Goal: Task Accomplishment & Management: Complete application form

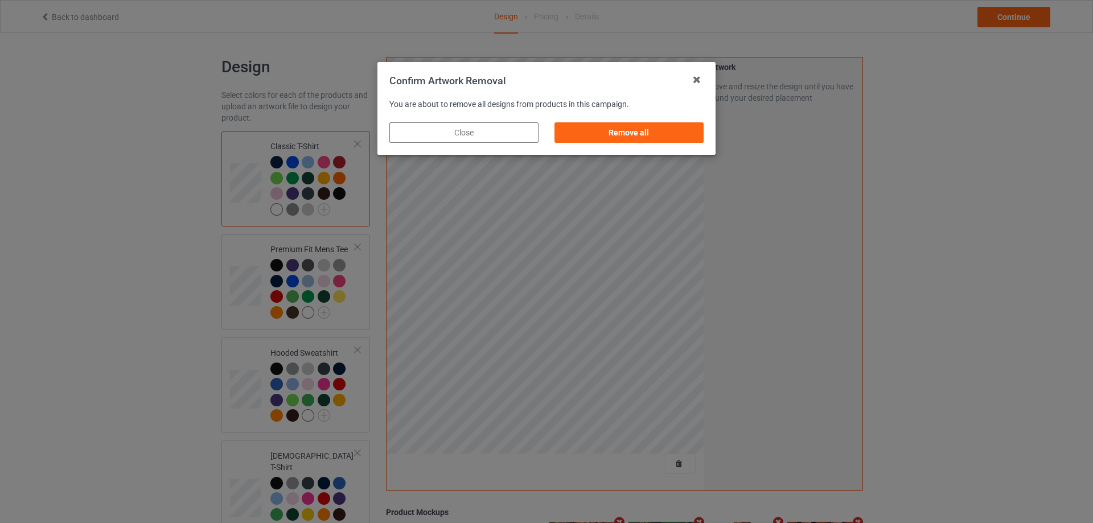
drag, startPoint x: 672, startPoint y: 131, endPoint x: 706, endPoint y: 144, distance: 36.9
click at [672, 132] on div "Remove all" at bounding box center [628, 132] width 149 height 20
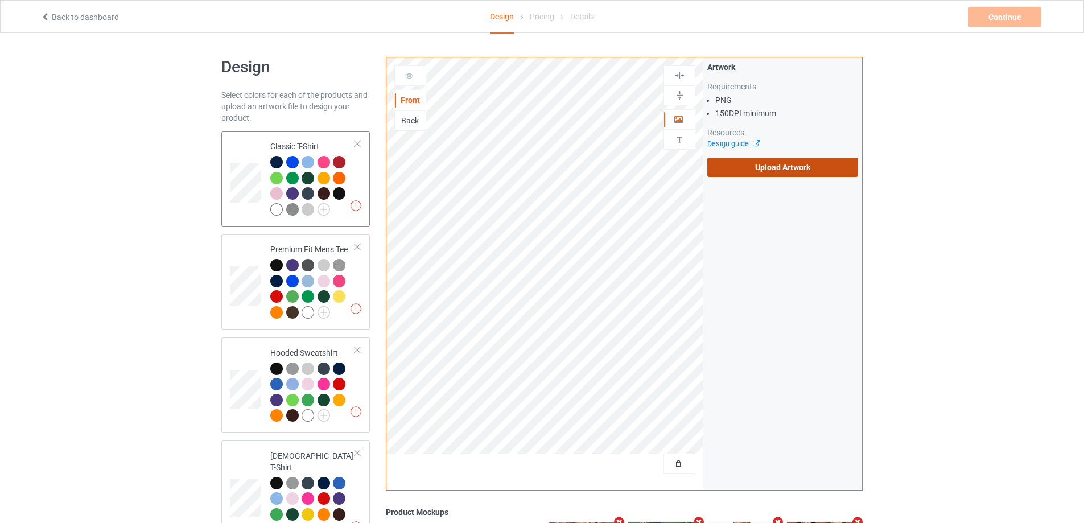
click at [747, 156] on div "Artwork Requirements PNG 150 DPI minimum Resources Design guide Upload Artwork" at bounding box center [783, 119] width 151 height 116
click at [749, 161] on label "Upload Artwork" at bounding box center [783, 167] width 151 height 19
click at [0, 0] on input "Upload Artwork" at bounding box center [0, 0] width 0 height 0
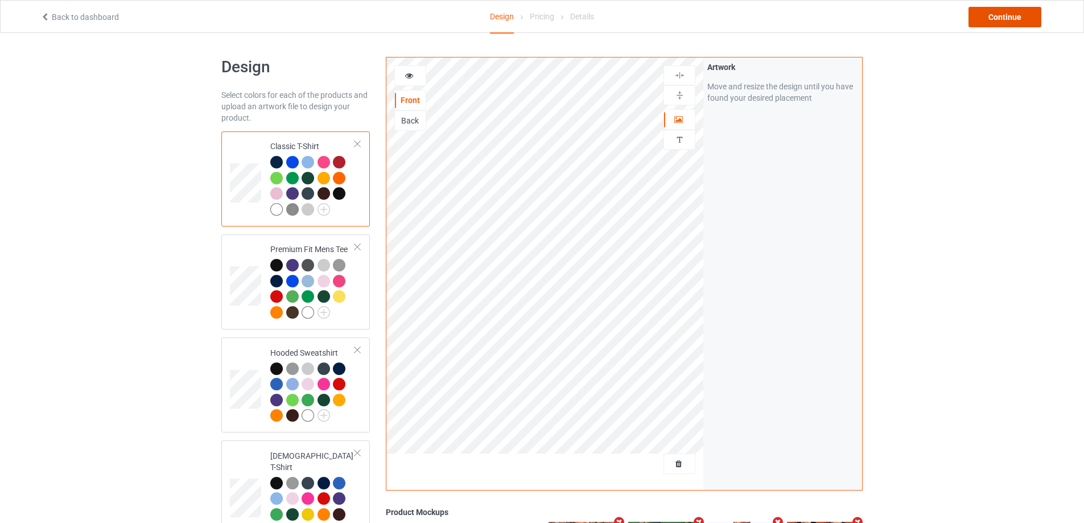
click at [1016, 17] on div "Continue" at bounding box center [1005, 17] width 73 height 20
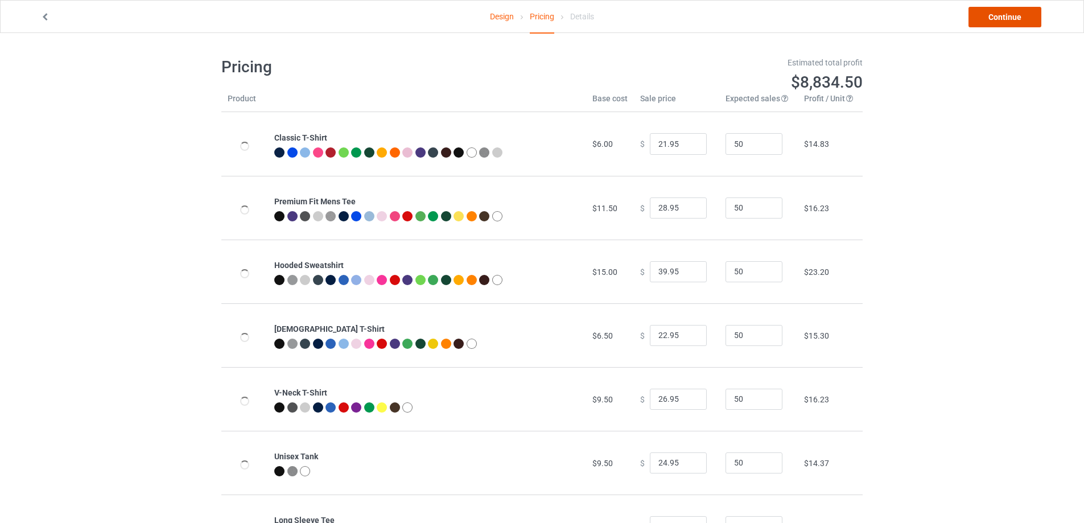
click at [1016, 17] on link "Continue" at bounding box center [1005, 17] width 73 height 20
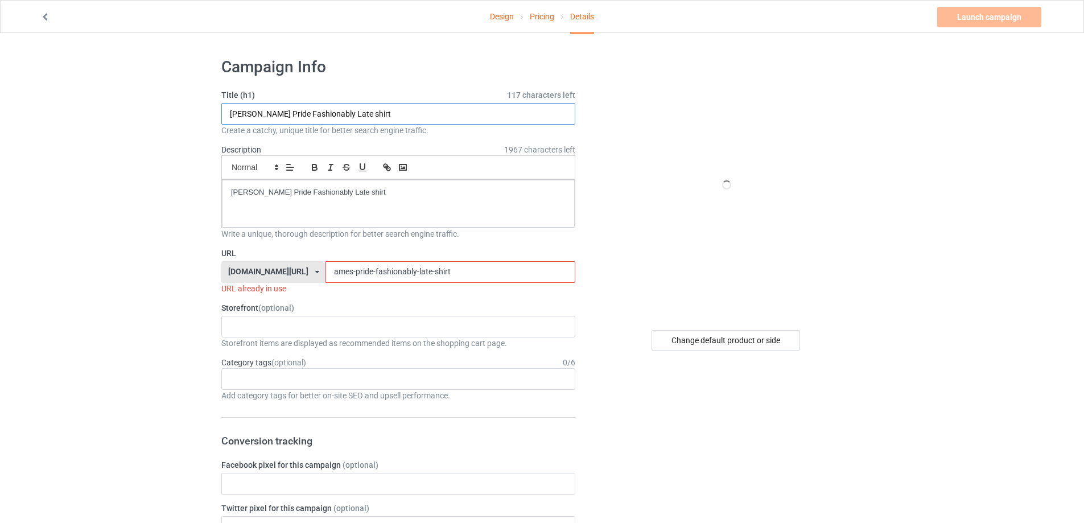
drag, startPoint x: 356, startPoint y: 109, endPoint x: 211, endPoint y: 129, distance: 146.4
paste input "Distressed CBGB Logo"
type input "Distressed CBGB Logo shirt"
drag, startPoint x: 277, startPoint y: 177, endPoint x: 188, endPoint y: 179, distance: 88.8
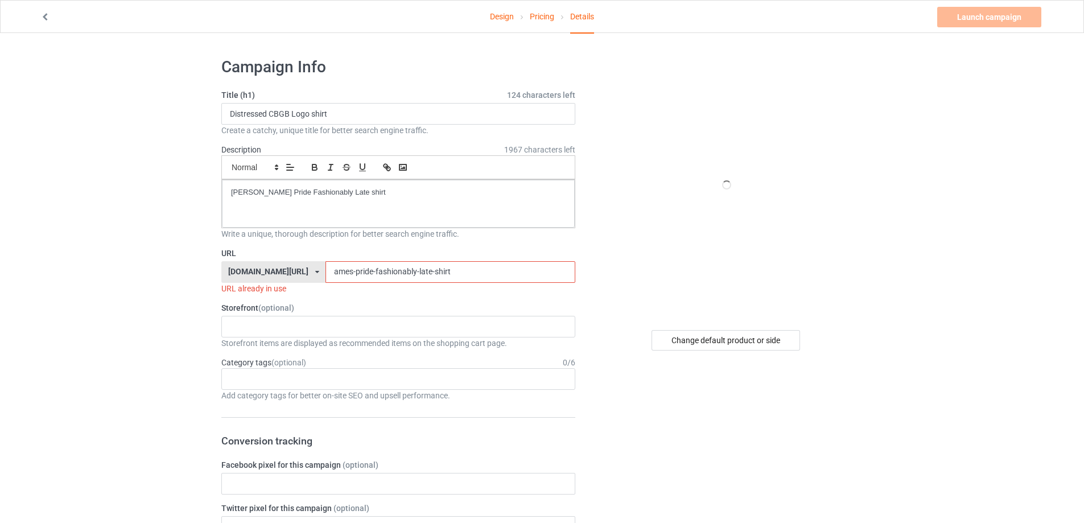
drag, startPoint x: 387, startPoint y: 207, endPoint x: 88, endPoint y: 202, distance: 298.9
drag, startPoint x: 425, startPoint y: 273, endPoint x: 259, endPoint y: 269, distance: 166.3
click at [259, 269] on div "teechip.com/ teetrendus.com/ teechip.com/ 5cd2f964b197f721e1cad219 587d0d41cee3…" at bounding box center [398, 272] width 354 height 22
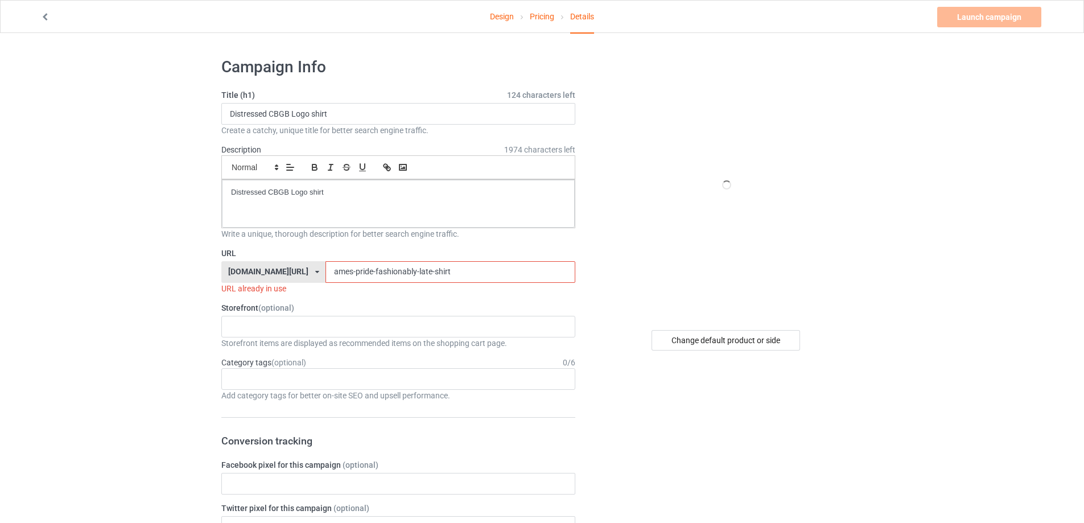
paste input "Distressed CBGB Logo"
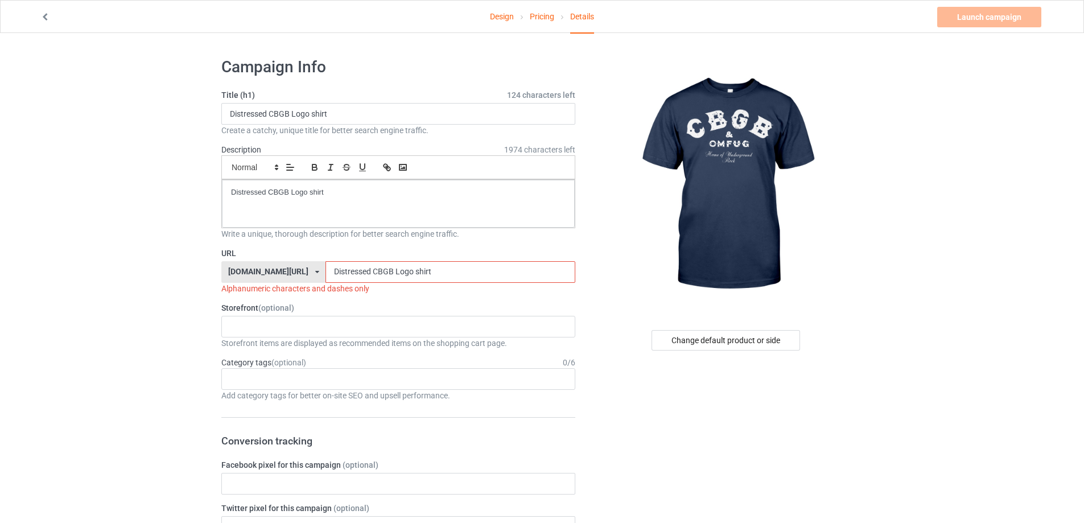
click at [341, 272] on input "Distressed CBGB Logo shirt" at bounding box center [450, 272] width 249 height 22
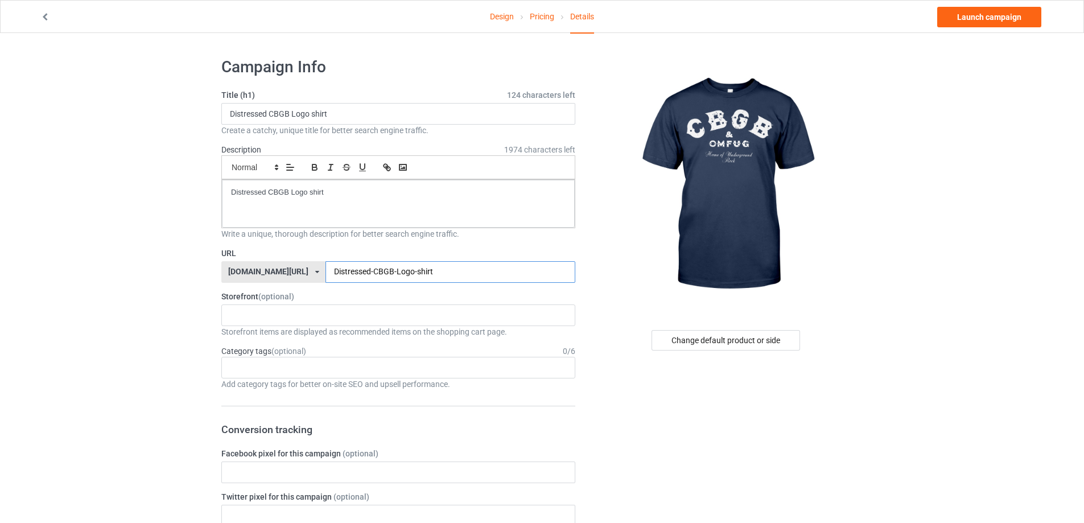
type input "Distressed-CBGB-Logo-shirt"
click at [994, 13] on link "Launch campaign" at bounding box center [990, 17] width 104 height 20
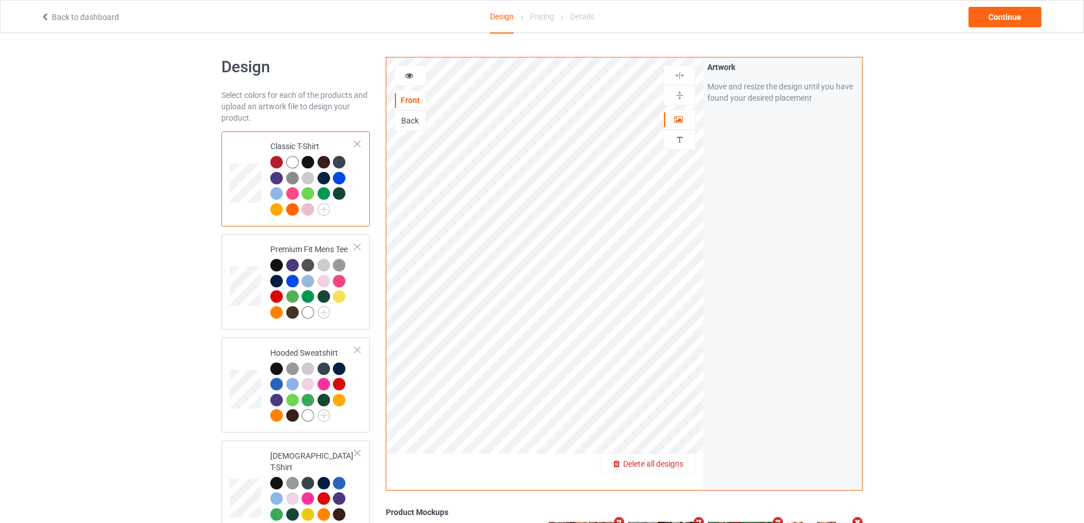
click at [684, 463] on span "Delete all designs" at bounding box center [653, 463] width 60 height 9
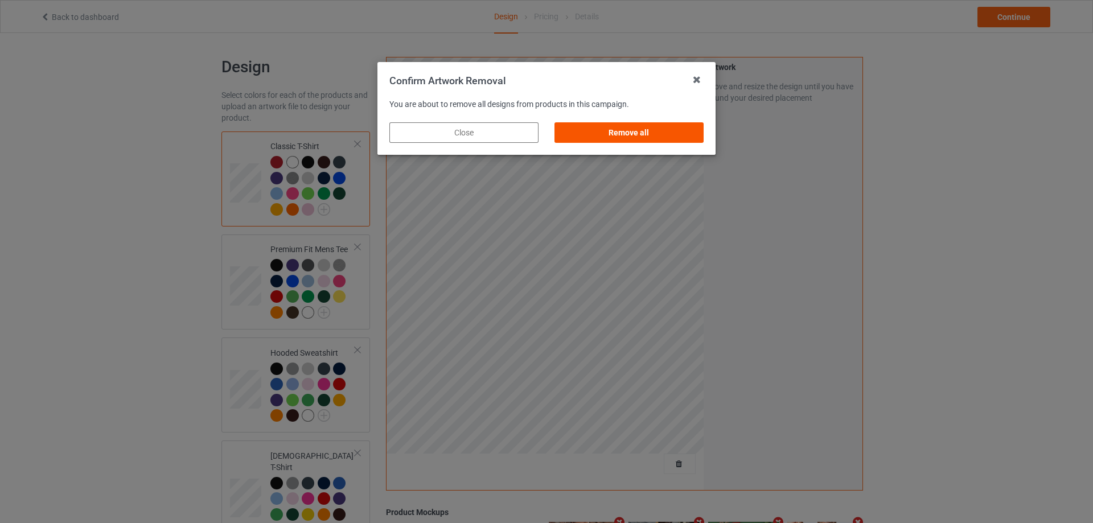
click at [690, 135] on div "Remove all" at bounding box center [628, 132] width 149 height 20
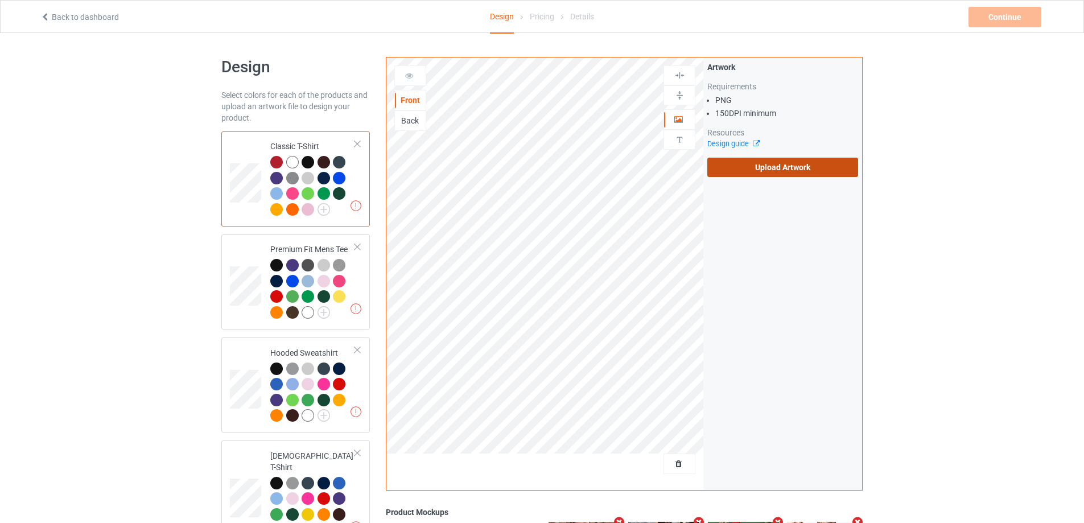
click at [770, 170] on label "Upload Artwork" at bounding box center [783, 167] width 151 height 19
click at [0, 0] on input "Upload Artwork" at bounding box center [0, 0] width 0 height 0
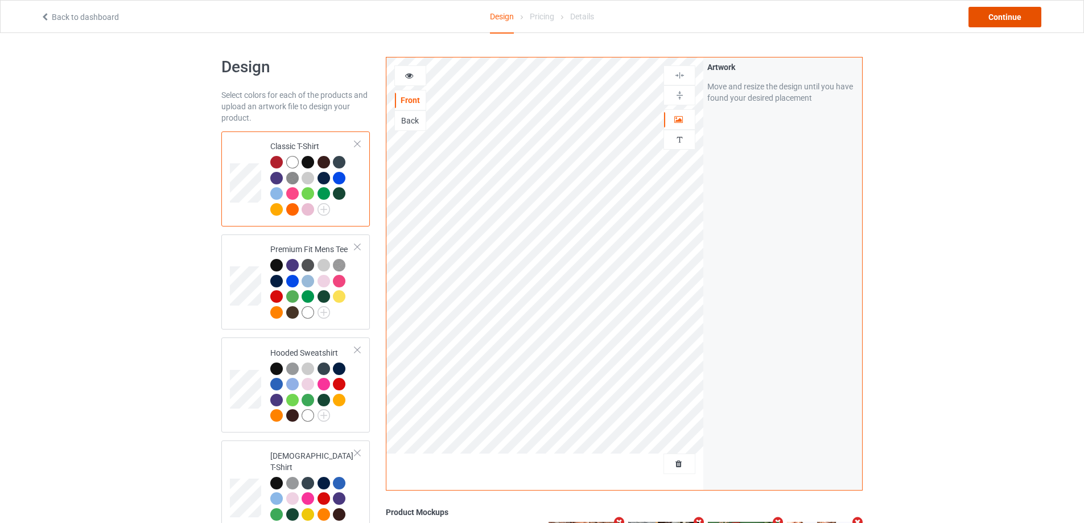
click at [1020, 23] on div "Continue" at bounding box center [1005, 17] width 73 height 20
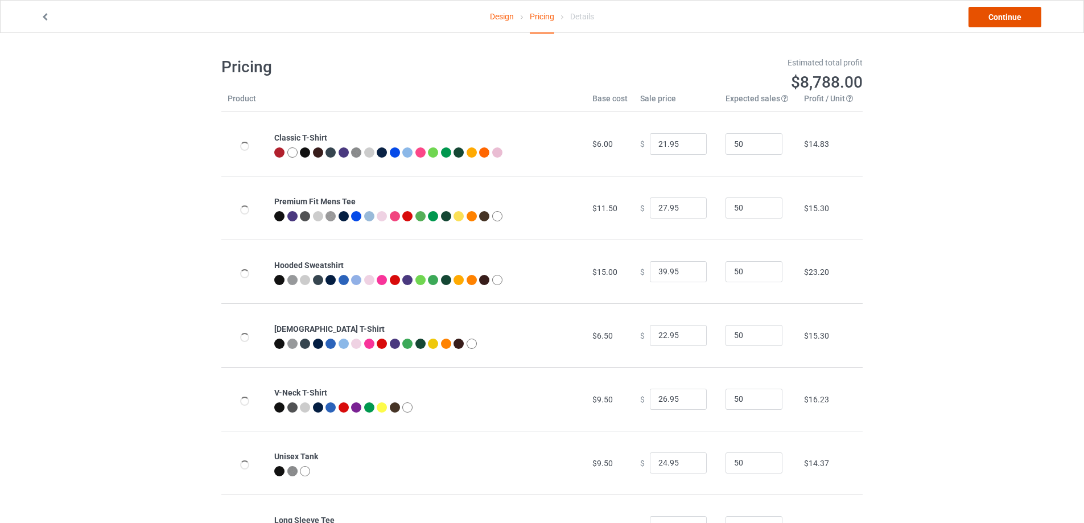
click at [993, 15] on link "Continue" at bounding box center [1005, 17] width 73 height 20
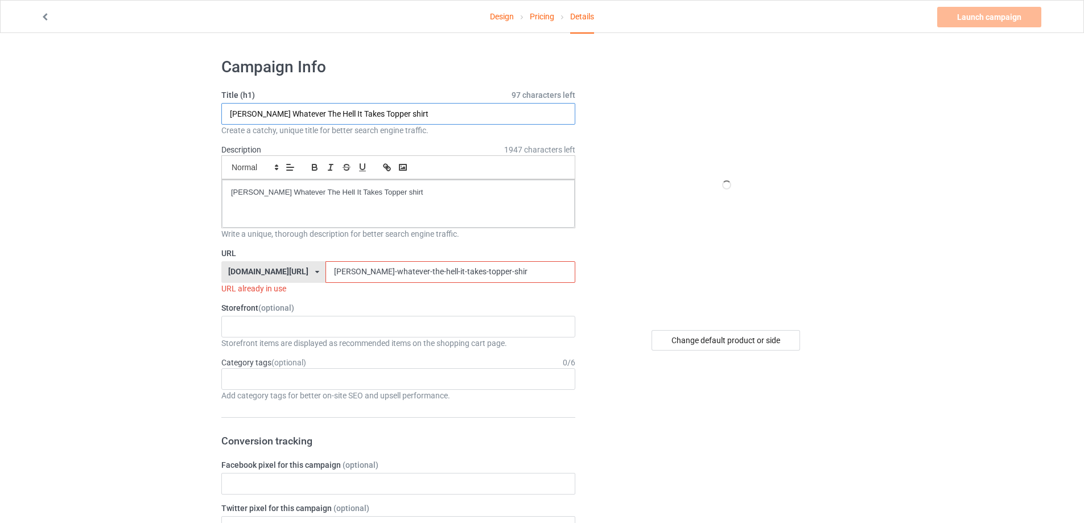
drag, startPoint x: 241, startPoint y: 116, endPoint x: 346, endPoint y: 193, distance: 129.5
paste input "You have died from listening to [PERSON_NAME]"
type input "You have died from listening to rfk jr green shirt"
drag, startPoint x: 44, startPoint y: 180, endPoint x: 64, endPoint y: 179, distance: 19.4
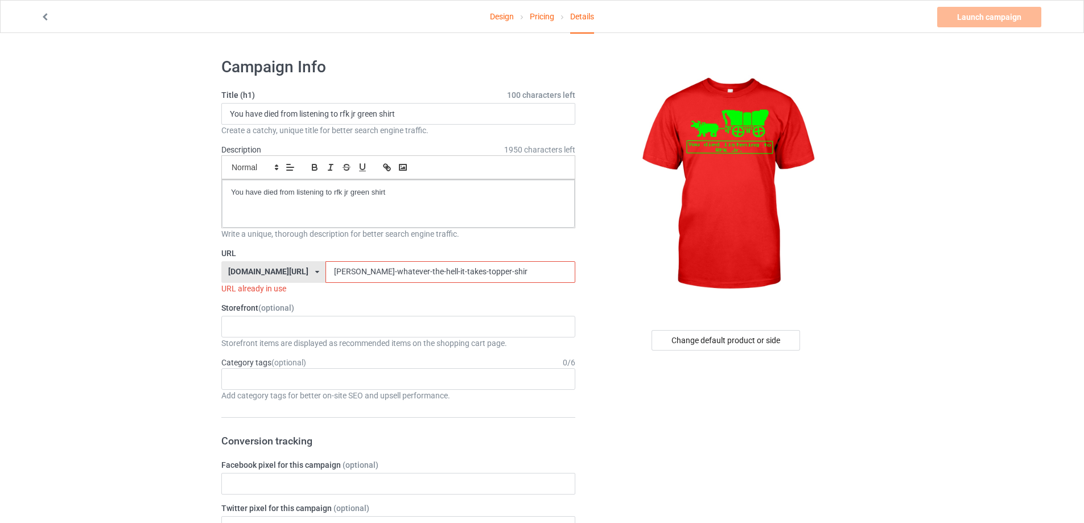
drag, startPoint x: 512, startPoint y: 276, endPoint x: 278, endPoint y: 272, distance: 234.6
click at [278, 272] on div "[DOMAIN_NAME][URL] [DOMAIN_NAME][URL] [DOMAIN_NAME][URL] 5cd2f964b197f721e1cad2…" at bounding box center [398, 272] width 354 height 22
paste input "you-have-died-from-listening-to-rfk-jr-green-shirt"
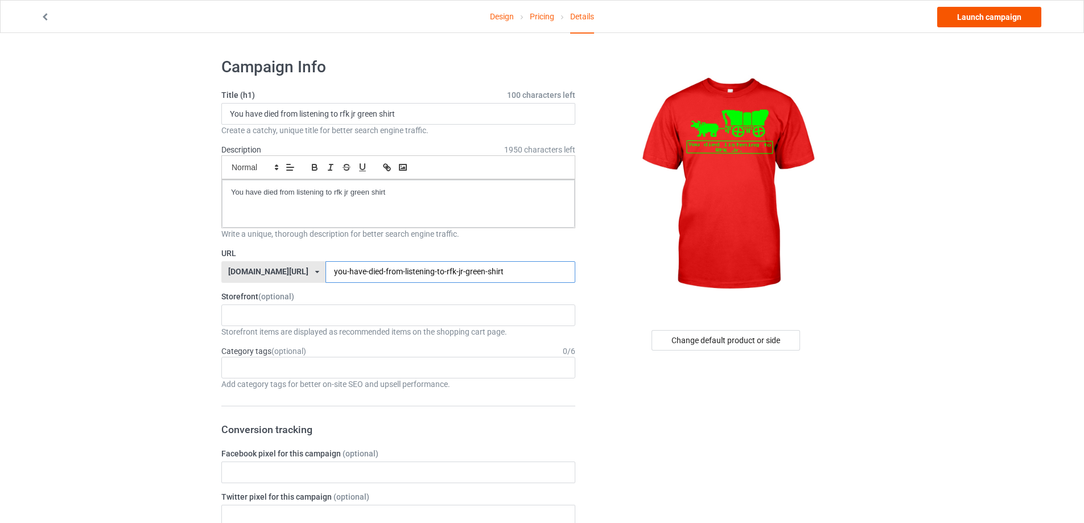
type input "you-have-died-from-listening-to-rfk-jr-green-shirt"
click at [1013, 18] on link "Launch campaign" at bounding box center [990, 17] width 104 height 20
